Goal: Obtain resource: Download file/media

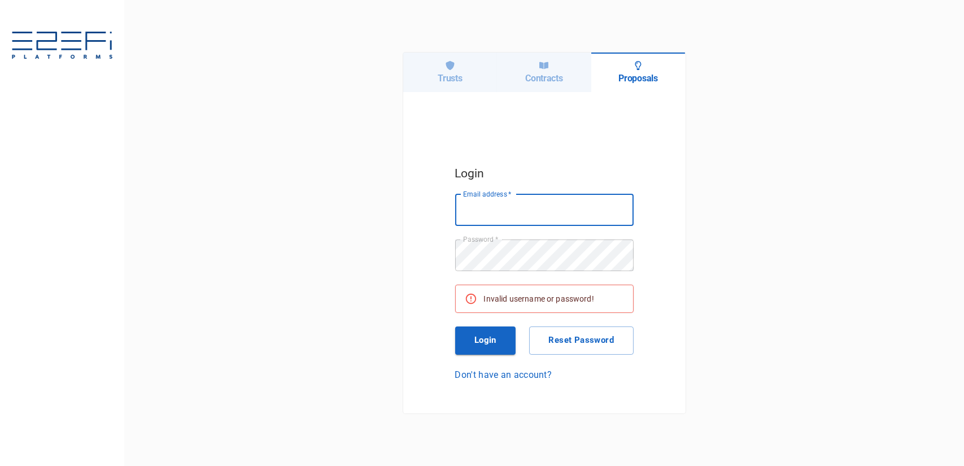
click at [531, 208] on input "Email address   *" at bounding box center [544, 210] width 178 height 32
type input "[PERSON_NAME][EMAIL_ADDRESS][DOMAIN_NAME]"
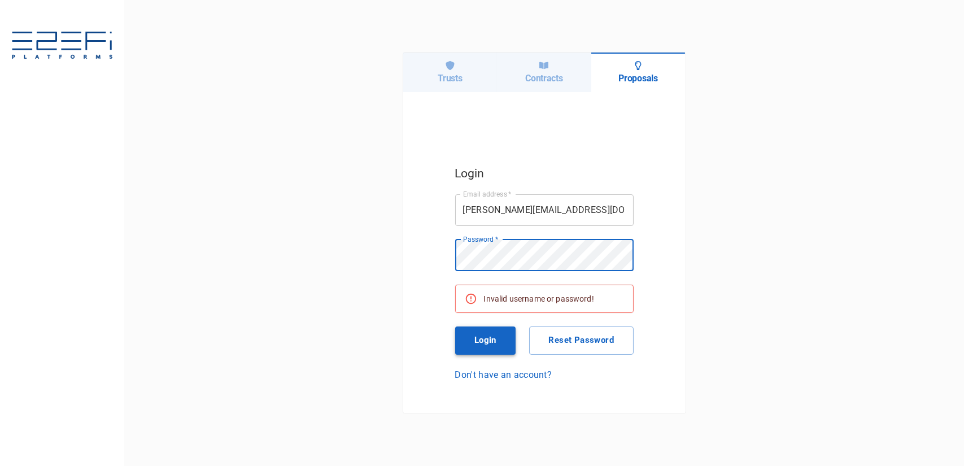
click at [491, 339] on button "Login" at bounding box center [485, 340] width 61 height 28
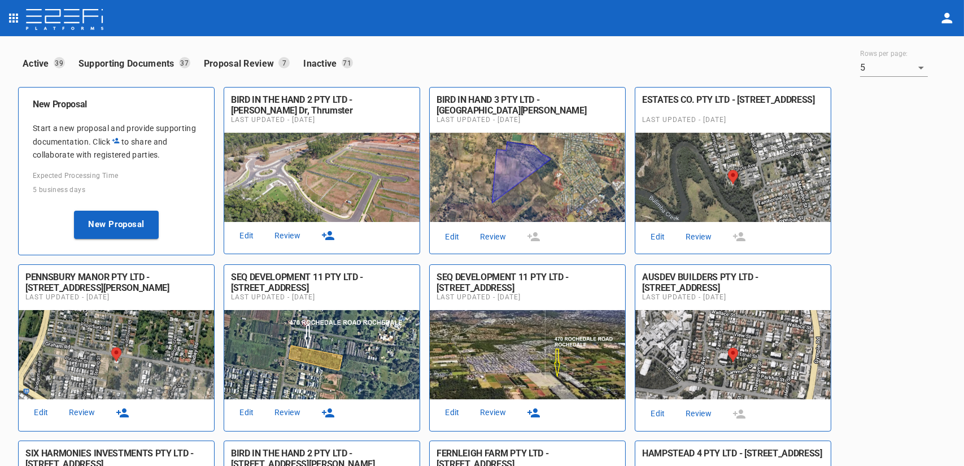
click at [279, 237] on link "Review" at bounding box center [287, 235] width 36 height 15
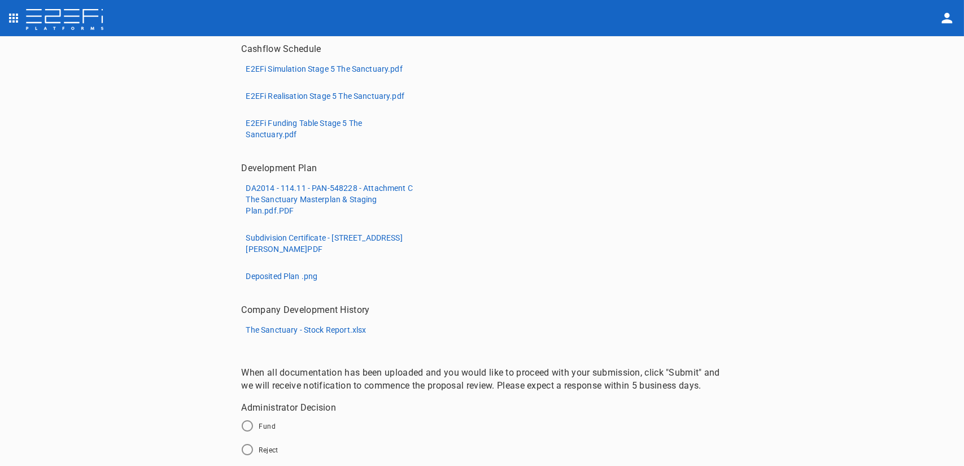
scroll to position [423, 0]
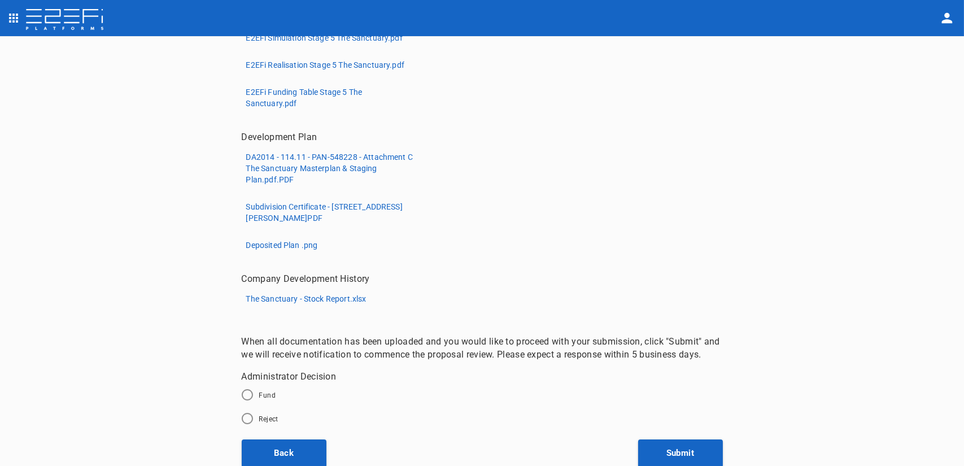
click at [311, 300] on p "The Sanctuary - Stock Report.xlsx" at bounding box center [306, 298] width 120 height 11
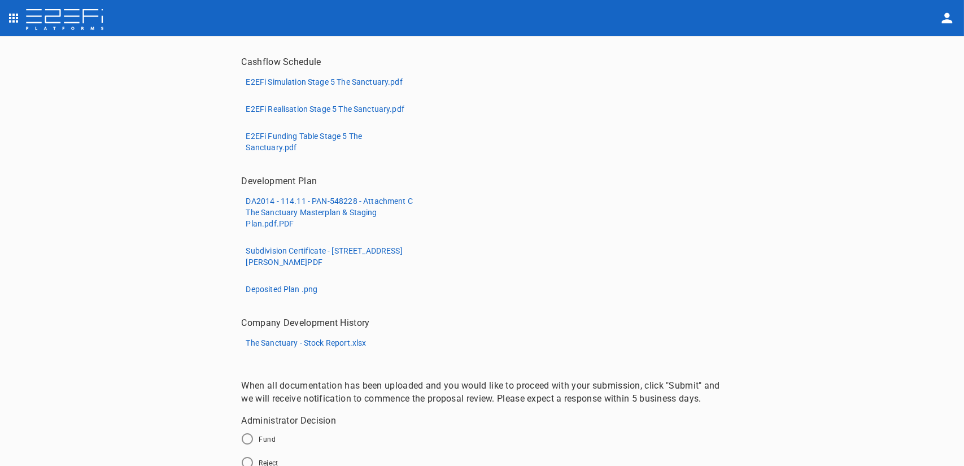
scroll to position [324, 0]
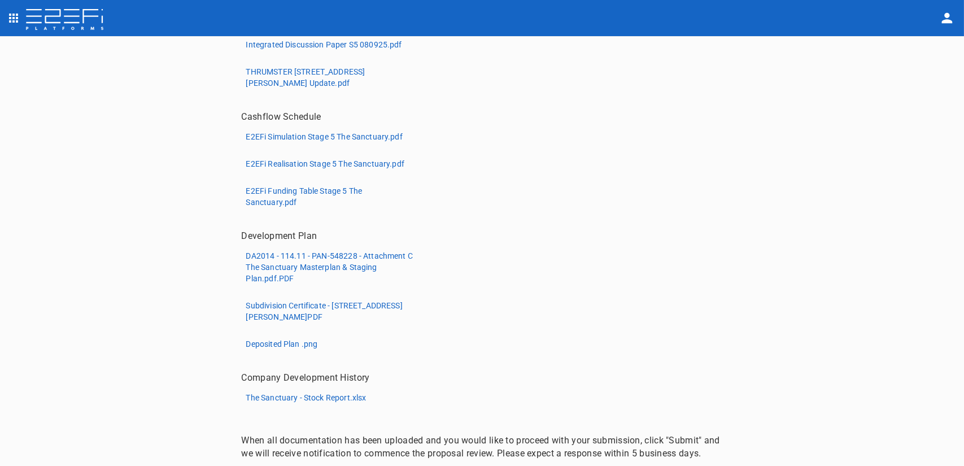
click at [280, 265] on p "DA2014 - 114.11 - PAN-548228 - Attachment C The Sanctuary Masterplan & Staging …" at bounding box center [330, 267] width 169 height 34
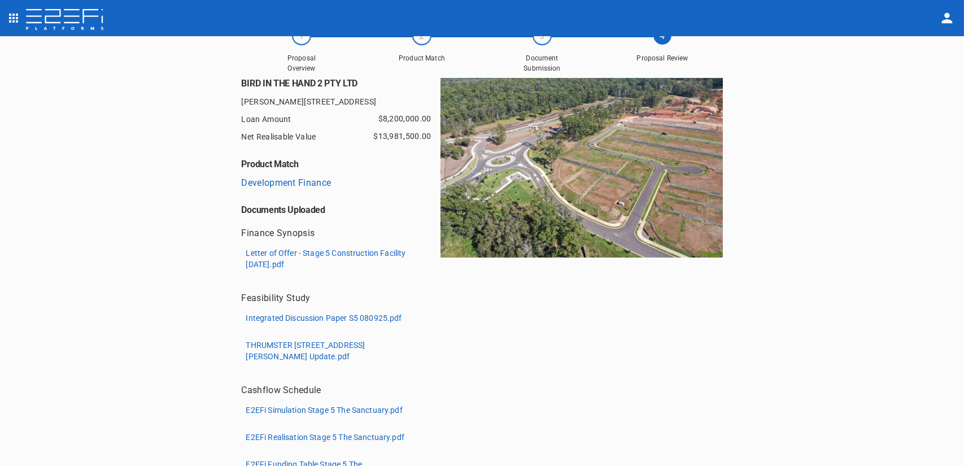
scroll to position [14, 0]
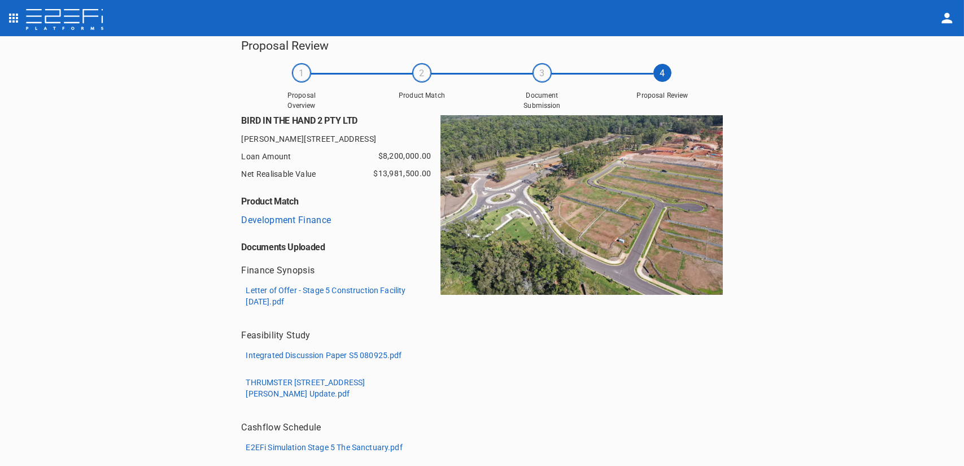
click at [279, 295] on p "Letter of Offer - Stage 5 Construction Facility [DATE].pdf" at bounding box center [330, 296] width 169 height 23
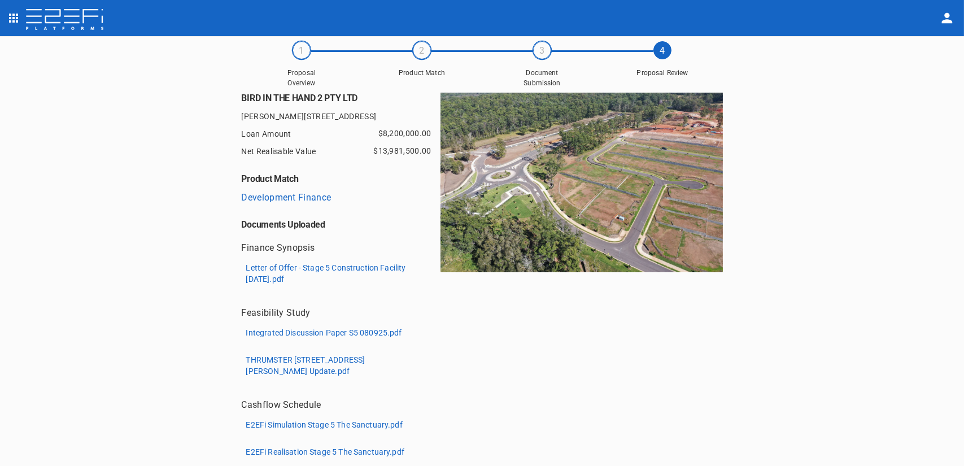
scroll to position [42, 0]
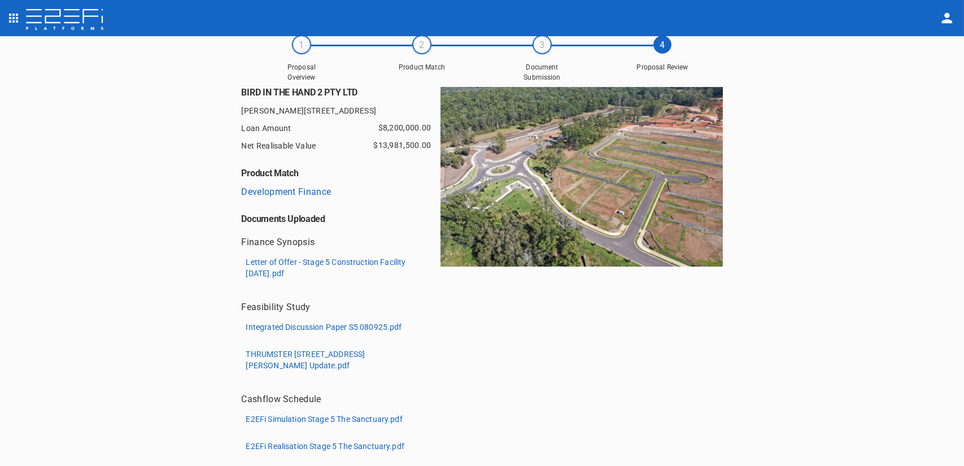
click at [279, 352] on p "THRUMSTER [STREET_ADDRESS][PERSON_NAME] Update.pdf" at bounding box center [330, 359] width 169 height 23
